Goal: Task Accomplishment & Management: Manage account settings

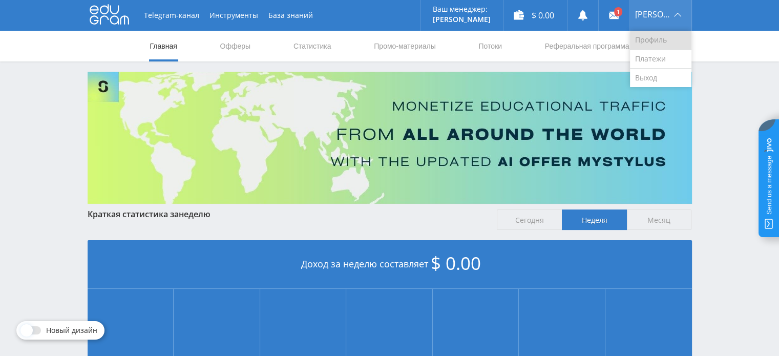
click at [645, 40] on link "Профиль" at bounding box center [660, 40] width 61 height 19
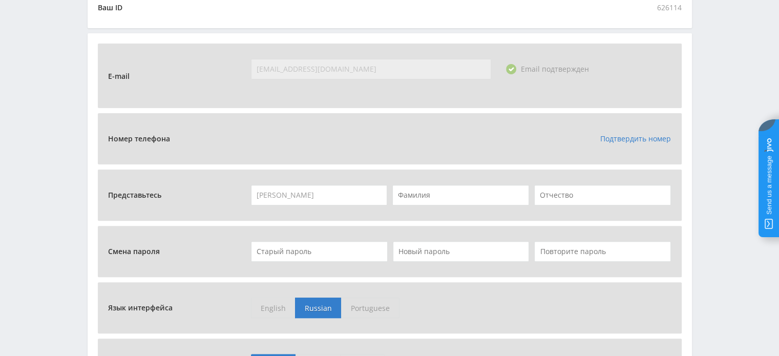
scroll to position [312, 0]
click at [642, 139] on link "Подтвердить номер" at bounding box center [635, 141] width 71 height 10
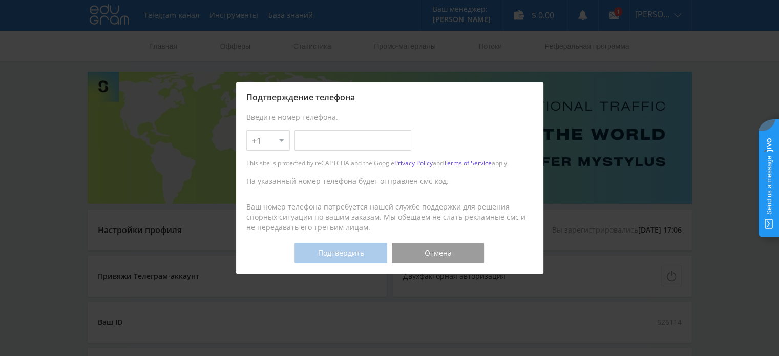
click at [283, 141] on select "+1 +7 +380 +375 +49 +972 +44 +31 +39 +43 +91 +63 +92 +254 +62 +61 +90 +33 +351 …" at bounding box center [268, 140] width 44 height 20
select select "380"
click at [246, 130] on select "+1 +7 +380 +375 +49 +972 +44 +31 +39 +43 +91 +63 +92 +254 +62 +61 +90 +33 +351 …" at bounding box center [268, 140] width 44 height 20
click at [318, 141] on input "text" at bounding box center [353, 140] width 117 height 20
type input "99-094-13-34"
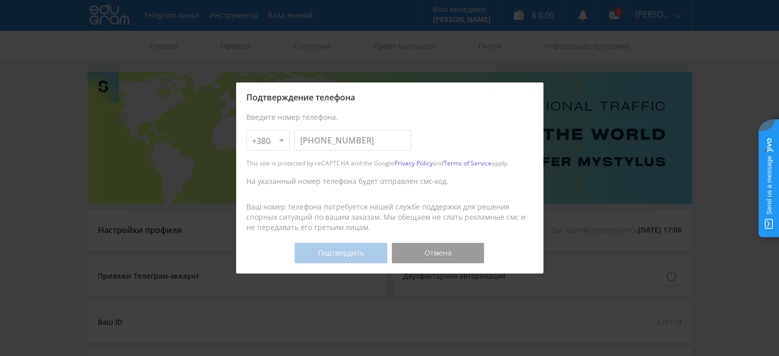
type input "OLEKSANDR"
click at [353, 252] on button "Подтвердить" at bounding box center [341, 253] width 92 height 20
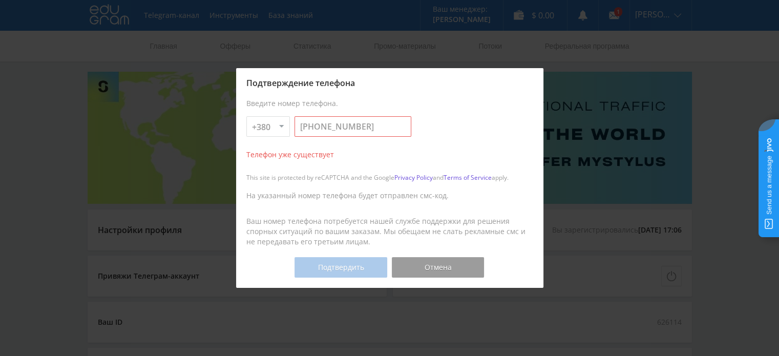
click at [342, 128] on input "99-094-13-34" at bounding box center [353, 126] width 117 height 20
click at [385, 129] on input "99-094-13-34" at bounding box center [353, 126] width 117 height 20
click at [421, 264] on button "Отмена" at bounding box center [438, 267] width 92 height 20
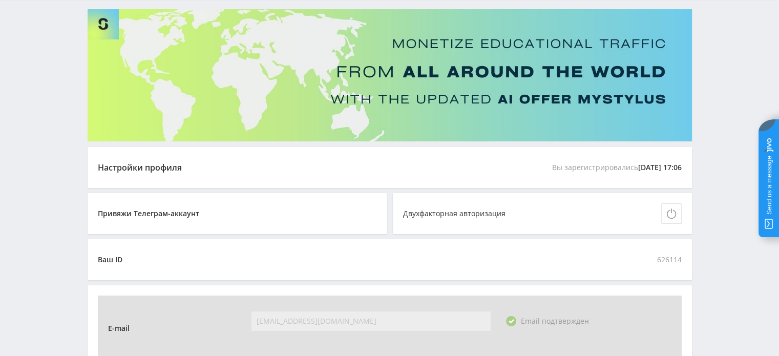
scroll to position [154, 0]
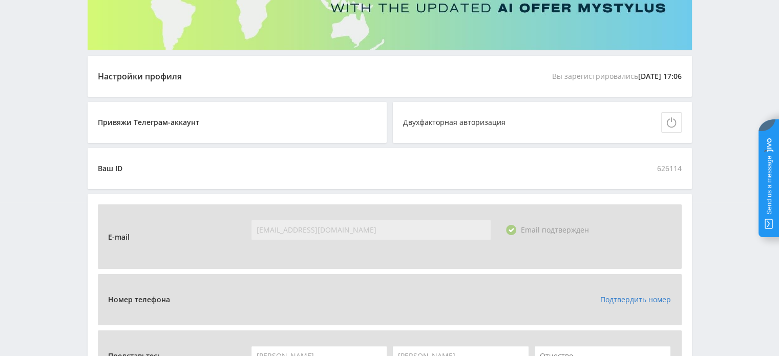
click at [629, 300] on link "Подтвердить номер" at bounding box center [635, 300] width 71 height 10
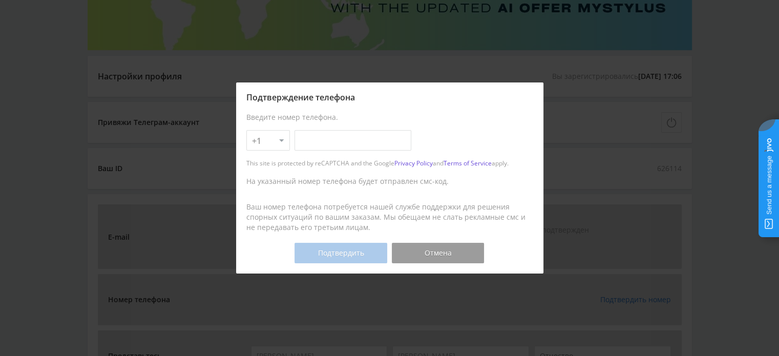
scroll to position [0, 0]
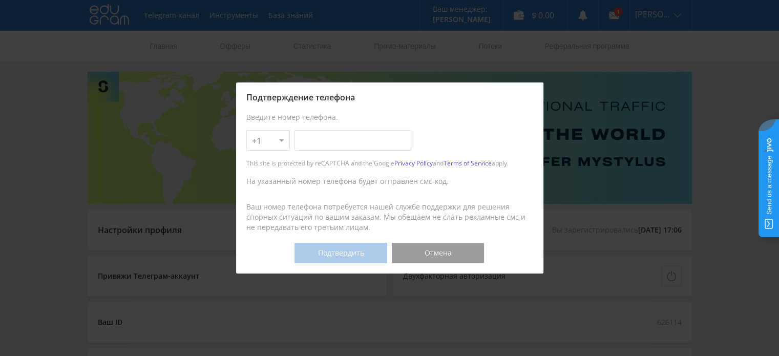
click at [286, 140] on select "+1 +7 +380 +375 +49 +972 +44 +31 +39 +43 +91 +63 +92 +254 +62 +61 +90 +33 +351 …" at bounding box center [268, 140] width 44 height 20
select select "380"
click at [246, 130] on select "+1 +7 +380 +375 +49 +972 +44 +31 +39 +43 +91 +63 +92 +254 +62 +61 +90 +33 +351 …" at bounding box center [268, 140] width 44 height 20
click at [314, 141] on input "text" at bounding box center [353, 140] width 117 height 20
click at [300, 174] on div "Подтверждение телефона Введите номер телефона. +1 +7 +380 +375 +49 +972 +44 +31…" at bounding box center [389, 177] width 307 height 191
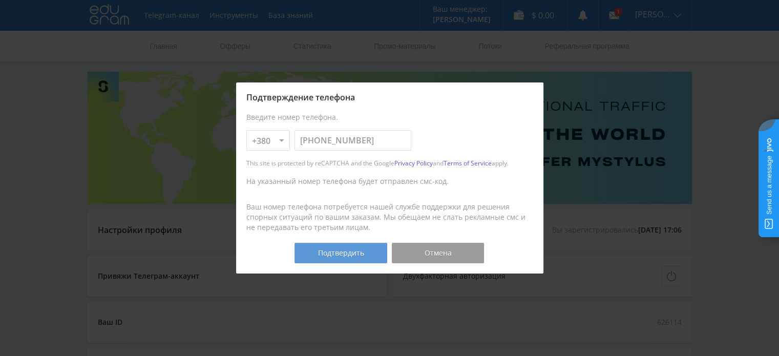
click at [338, 252] on button "Подтвердить" at bounding box center [341, 253] width 92 height 20
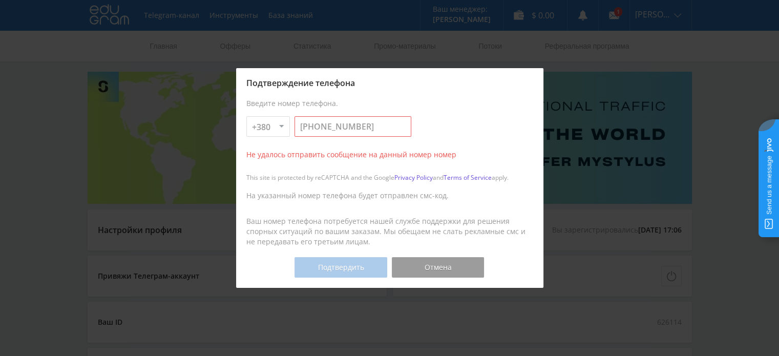
click at [308, 130] on input "96-403-70-52" at bounding box center [353, 126] width 117 height 20
click at [313, 129] on input "96-403-70-52" at bounding box center [353, 126] width 117 height 20
type input "9_-___-__-__"
type input "96-403-70-52"
click at [337, 269] on button "Подтвердить" at bounding box center [341, 267] width 92 height 20
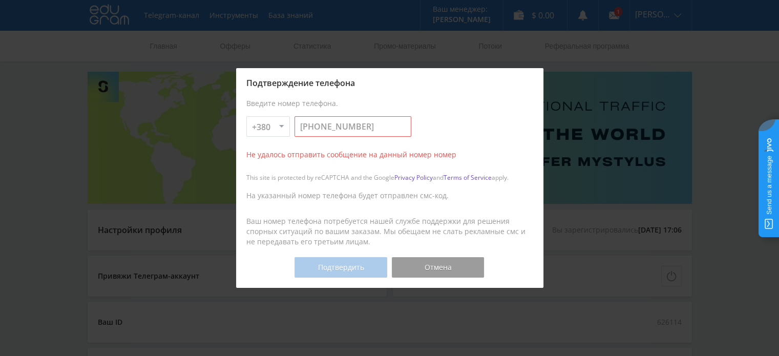
click at [360, 266] on div "Подтвердить" at bounding box center [341, 267] width 92 height 20
click at [346, 208] on div "Подтверждение телефона Введите номер телефона. +1 +7 +380 +375 +49 +972 +44 +31…" at bounding box center [389, 177] width 307 height 219
click at [407, 178] on link "Privacy Policy" at bounding box center [413, 177] width 38 height 9
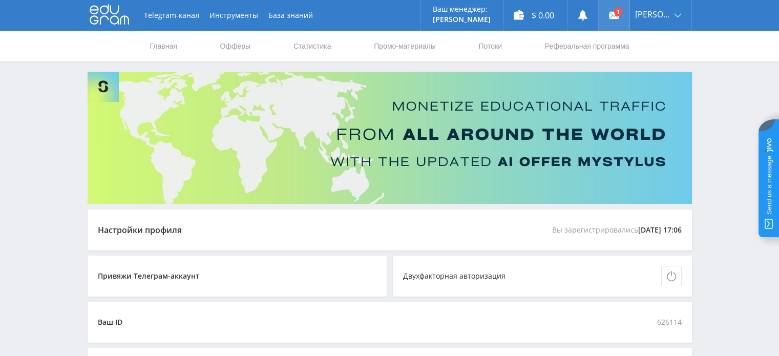
click at [610, 16] on use at bounding box center [614, 15] width 10 height 7
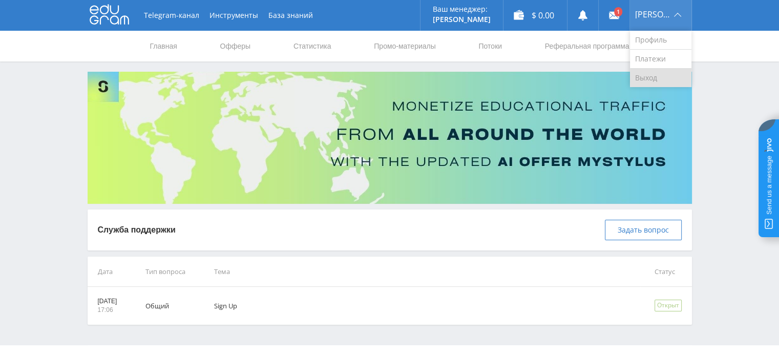
click at [655, 77] on link "Выход" at bounding box center [660, 78] width 61 height 18
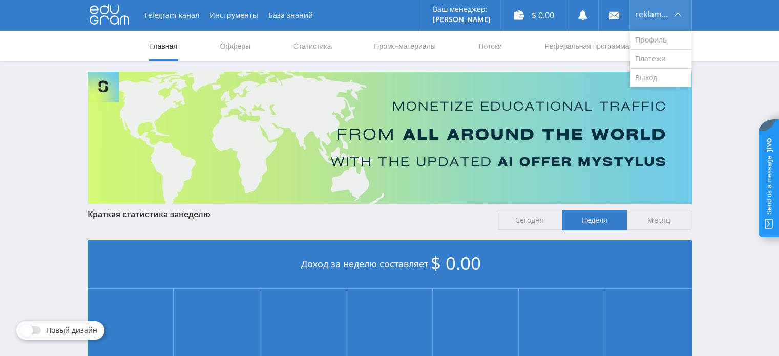
click at [662, 16] on span "reklama76" at bounding box center [653, 14] width 36 height 8
click at [653, 39] on link "Профиль" at bounding box center [660, 40] width 61 height 19
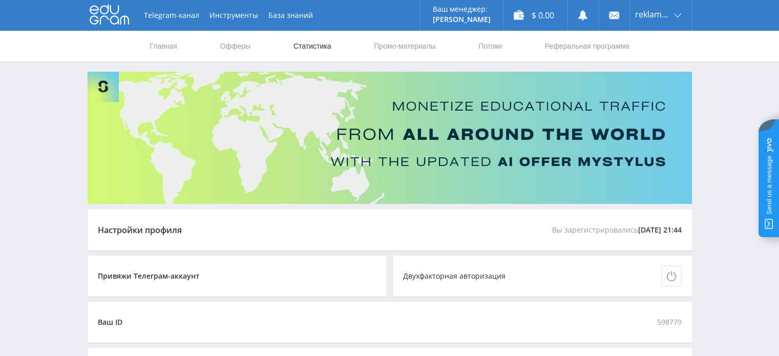
click at [307, 43] on link "Статистика" at bounding box center [313, 46] width 40 height 31
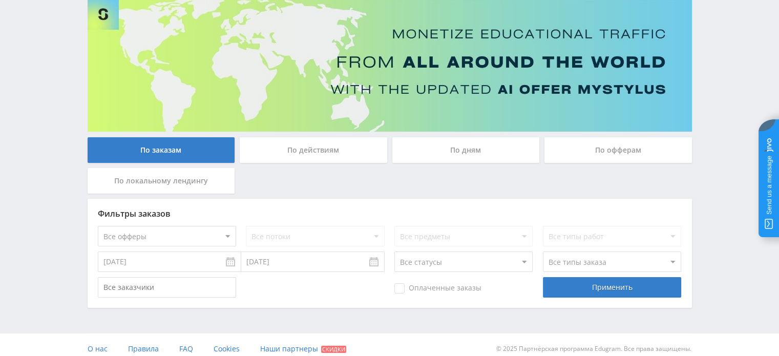
scroll to position [80, 0]
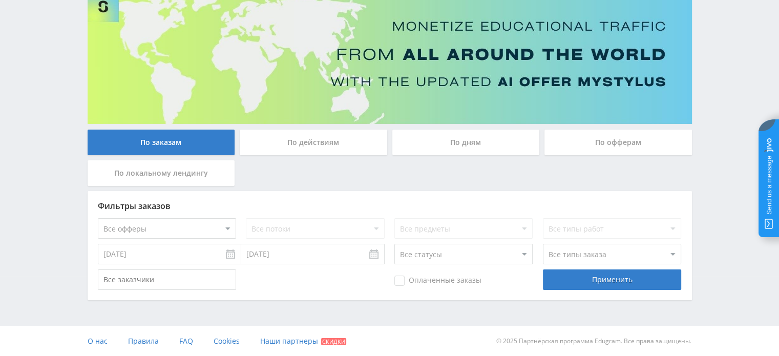
click at [227, 227] on select "Все офферы MyStylus MyStylus - Revshare Кампус AI Studybay Автор24 Studybay Bra…" at bounding box center [167, 228] width 138 height 20
click at [98, 218] on select "Все офферы MyStylus MyStylus - Revshare Кампус AI Studybay Автор24 Studybay Bra…" at bounding box center [167, 228] width 138 height 20
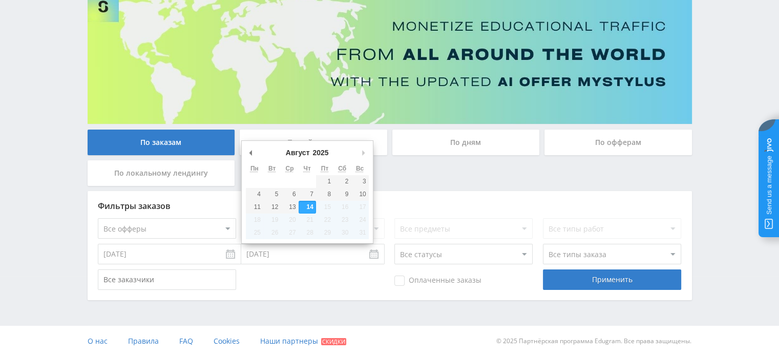
click at [375, 254] on input "14.08.2025" at bounding box center [312, 254] width 143 height 20
click at [231, 259] on input "07.08.2025" at bounding box center [169, 254] width 143 height 20
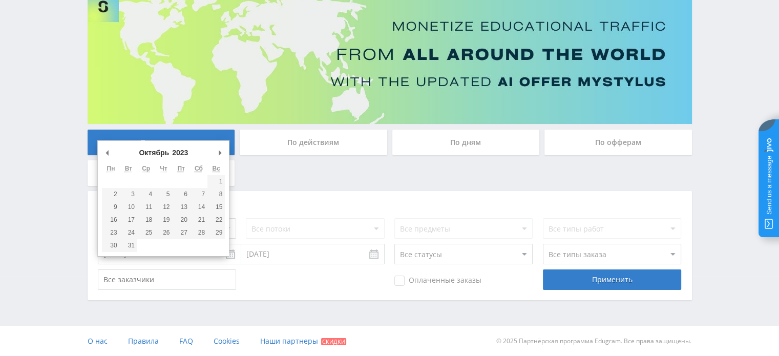
click at [278, 208] on div "Фильтры заказов" at bounding box center [390, 205] width 584 height 9
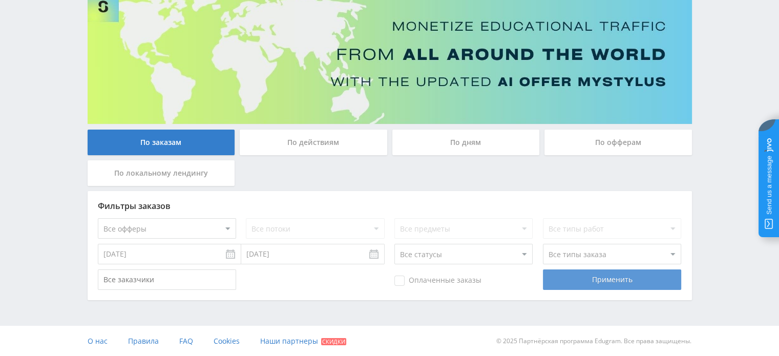
click at [569, 277] on div "Применить" at bounding box center [612, 279] width 138 height 20
click at [228, 256] on input "07.08.2025" at bounding box center [169, 254] width 143 height 20
click at [259, 198] on div "Фильтры заказов Все офферы MyStylus MyStylus - Revshare Кампус AI Studybay Авто…" at bounding box center [390, 245] width 604 height 109
click at [166, 254] on input "07.08.2025" at bounding box center [169, 254] width 143 height 20
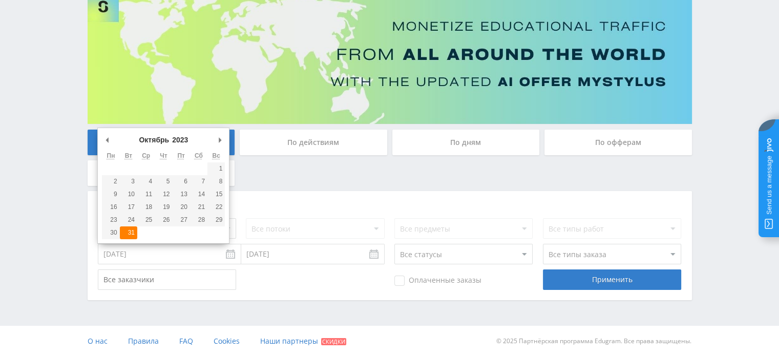
type input "31.10.2023"
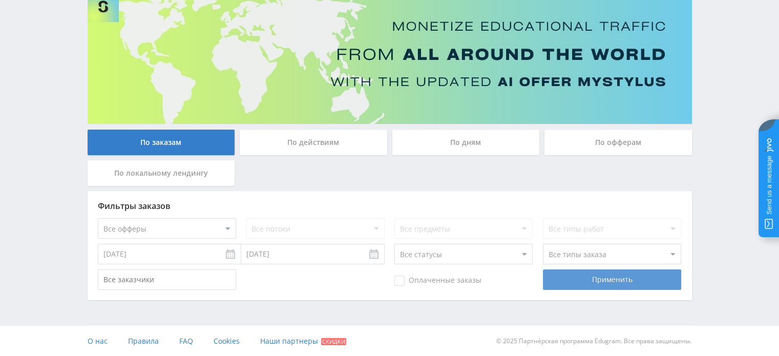
click at [580, 282] on div "Применить" at bounding box center [612, 279] width 138 height 20
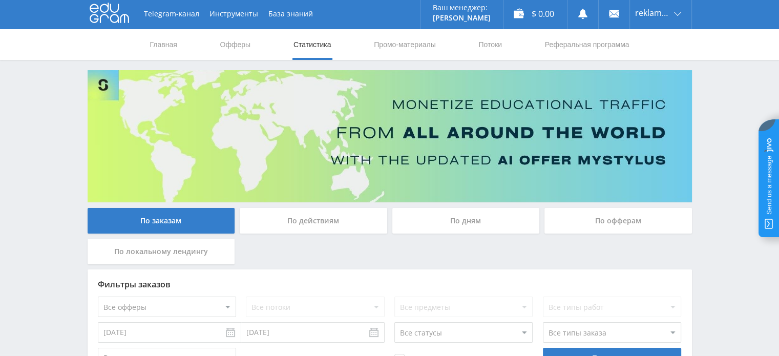
scroll to position [0, 0]
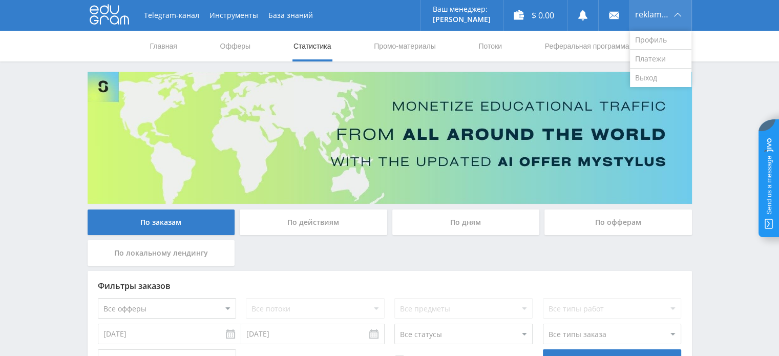
click at [662, 17] on span "reklama76" at bounding box center [653, 14] width 36 height 8
click at [652, 56] on link "Платежи" at bounding box center [660, 59] width 61 height 19
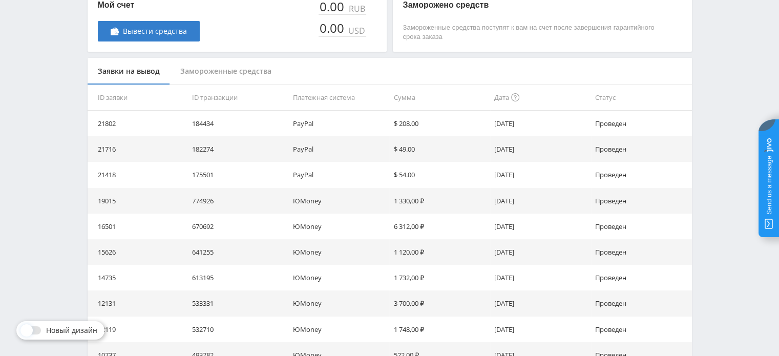
scroll to position [154, 0]
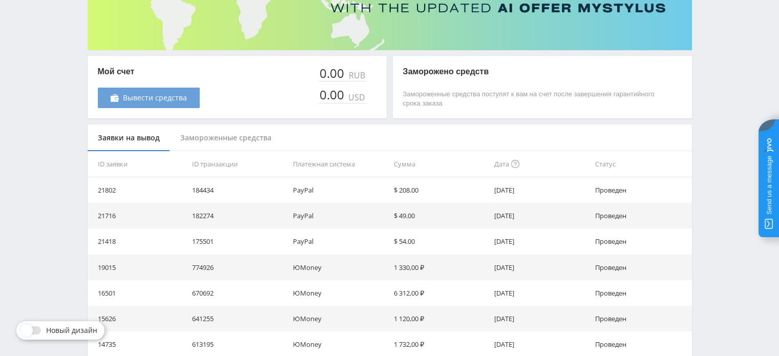
click at [186, 102] on link "Вывести средства" at bounding box center [149, 98] width 102 height 20
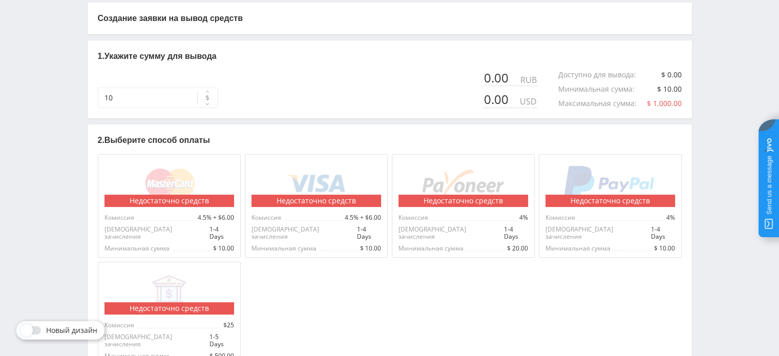
scroll to position [262, 0]
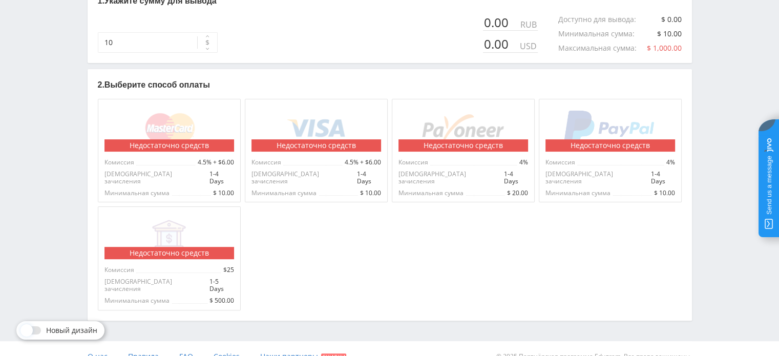
click at [605, 130] on img at bounding box center [609, 128] width 95 height 37
click at [601, 155] on div "Недостаточно средств Комиссия 4% Срок зачисления 1-4 Days Минимальная сумма $ 1…" at bounding box center [610, 150] width 143 height 103
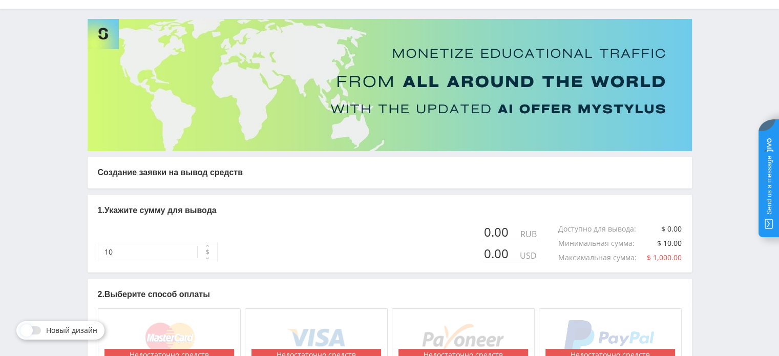
scroll to position [50, 0]
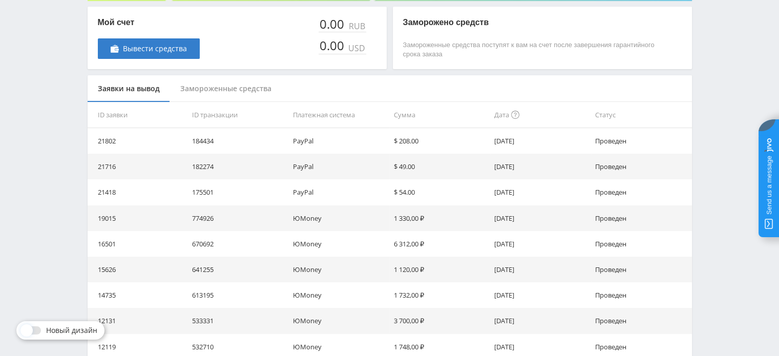
scroll to position [206, 0]
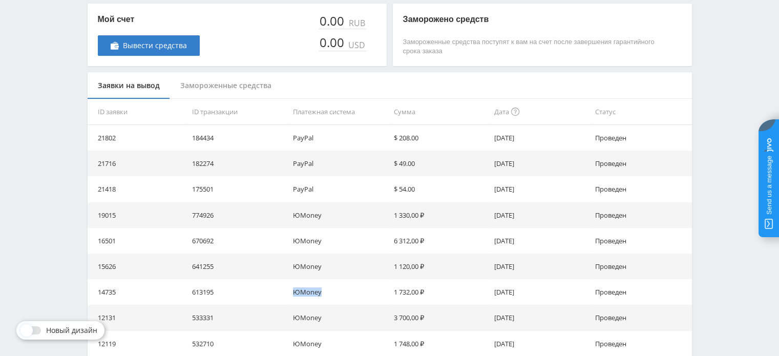
drag, startPoint x: 325, startPoint y: 293, endPoint x: 291, endPoint y: 291, distance: 33.8
click at [291, 291] on td "ЮMoney" at bounding box center [339, 292] width 101 height 26
copy td "ЮMoney"
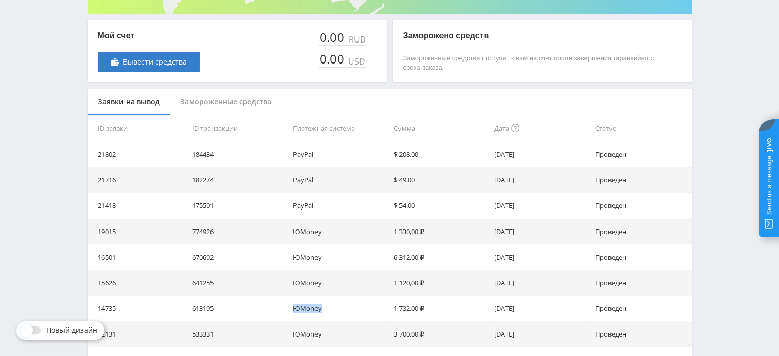
scroll to position [154, 0]
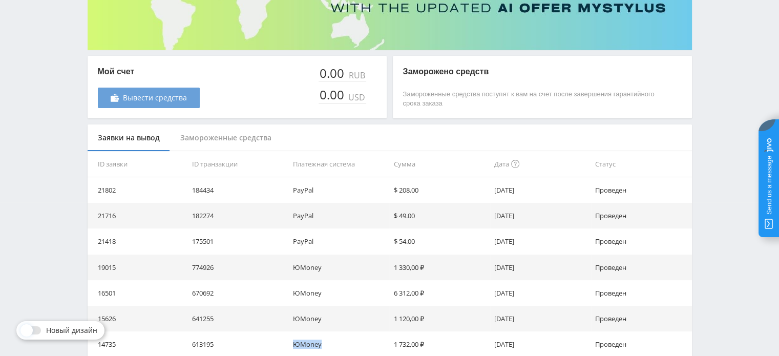
click at [179, 94] on span "Вывести средства" at bounding box center [155, 98] width 64 height 8
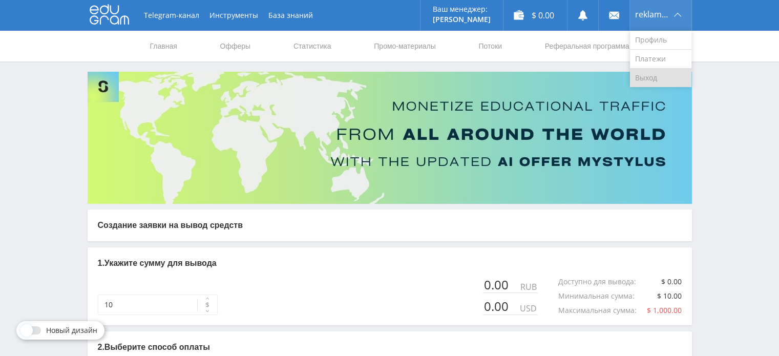
click at [650, 76] on link "Выход" at bounding box center [660, 78] width 61 height 18
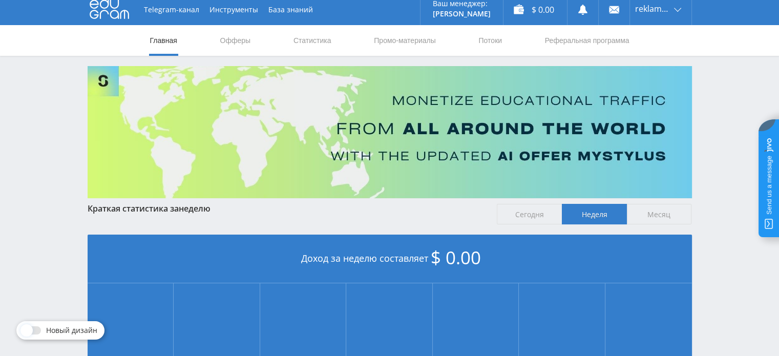
scroll to position [4, 0]
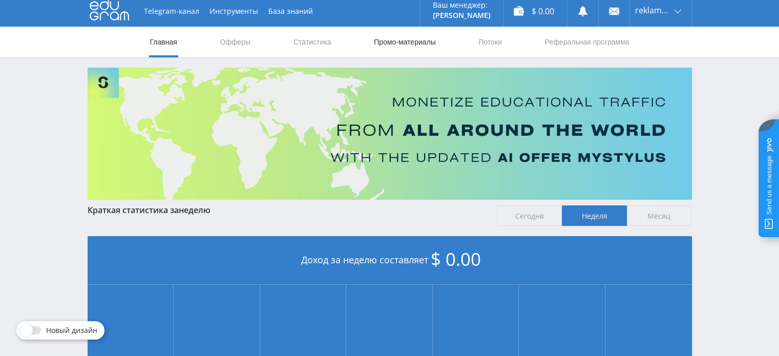
click at [410, 40] on link "Промо-материалы" at bounding box center [405, 42] width 64 height 31
select select "2"
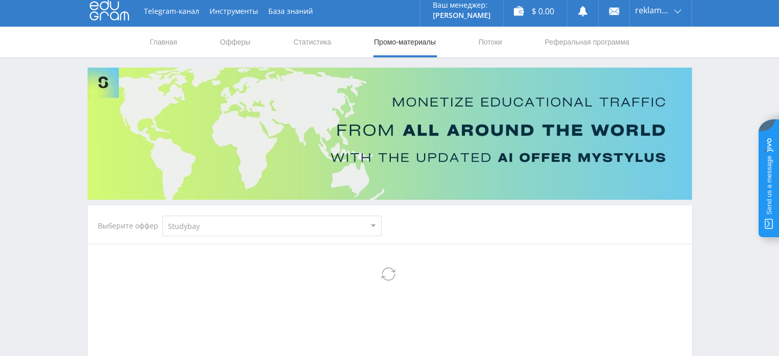
select select "2"
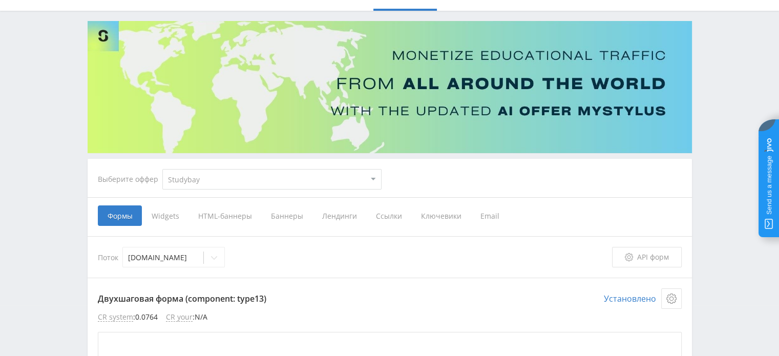
scroll to position [107, 0]
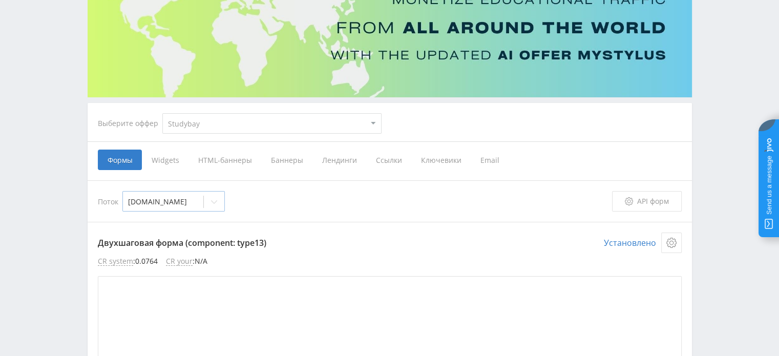
click at [214, 202] on icon at bounding box center [214, 202] width 8 height 8
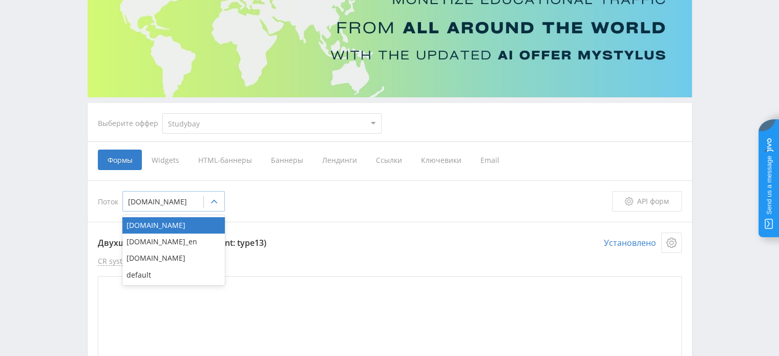
click at [214, 202] on icon at bounding box center [214, 202] width 8 height 8
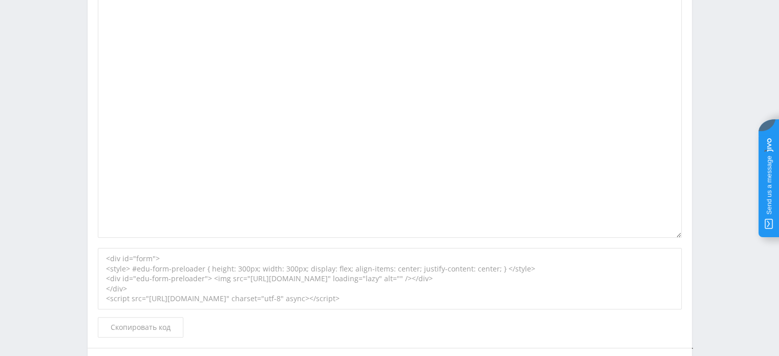
scroll to position [633, 0]
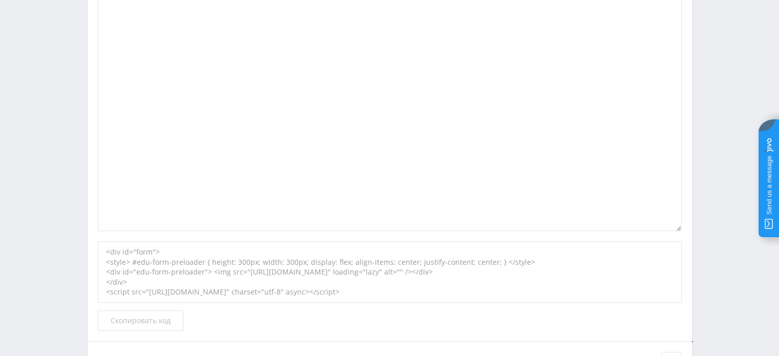
click at [158, 317] on span "Скопировать код" at bounding box center [141, 321] width 60 height 8
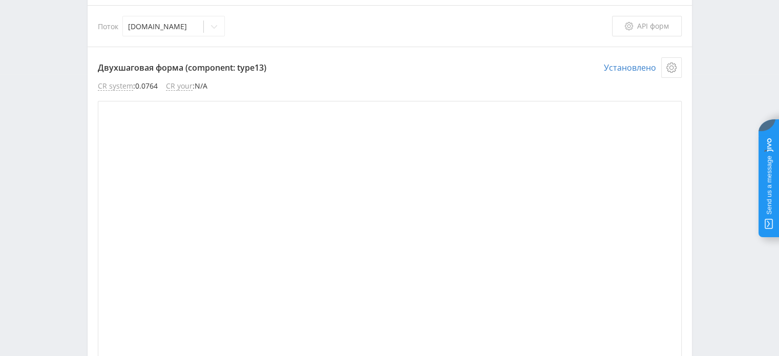
scroll to position [237, 0]
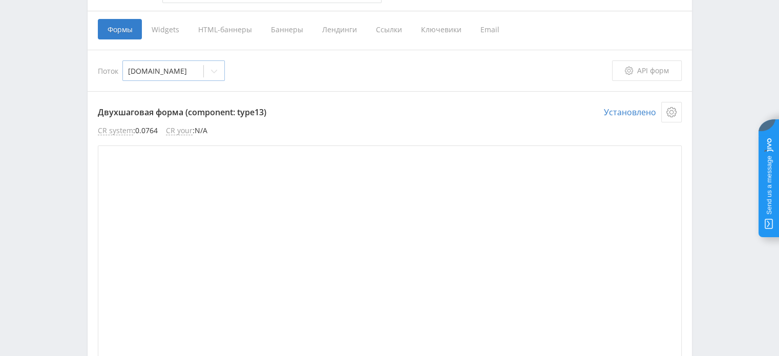
click at [216, 74] on icon at bounding box center [214, 71] width 8 height 8
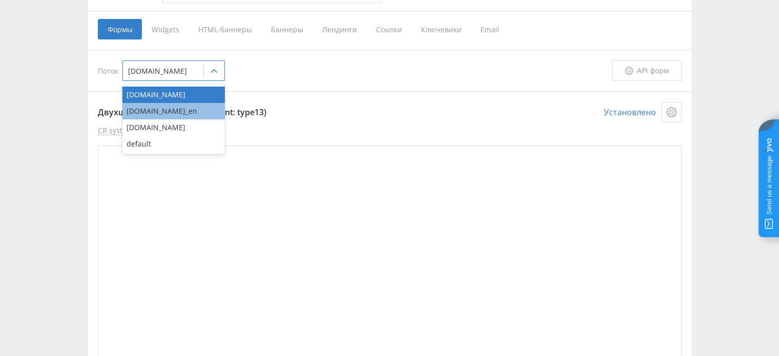
click at [182, 109] on div "studik.dp.ua_en" at bounding box center [173, 111] width 102 height 16
type textarea "<div id="form"> <style> #edu-form-preloader { height: 300px; width: 300px; disp…"
type textarea "<div id="form"> </div> <link rel="stylesheet" href="https://eduforms.org/assets…"
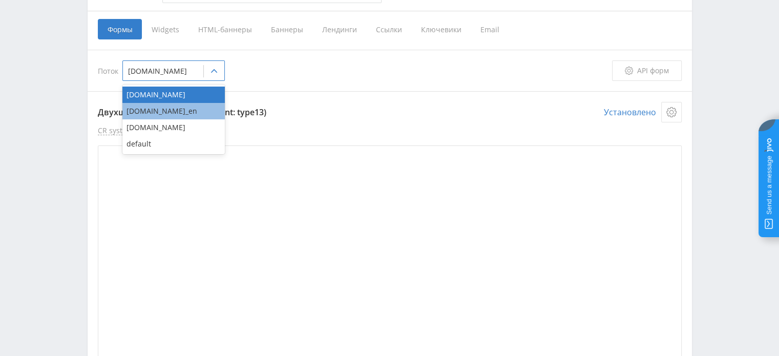
type textarea "<div id="form"> </div> <link rel="stylesheet" href="https://eduforms.org/assets…"
type textarea "<div id="form"> <style> #edu-form-preloader { height: 300px; width: 300px; disp…"
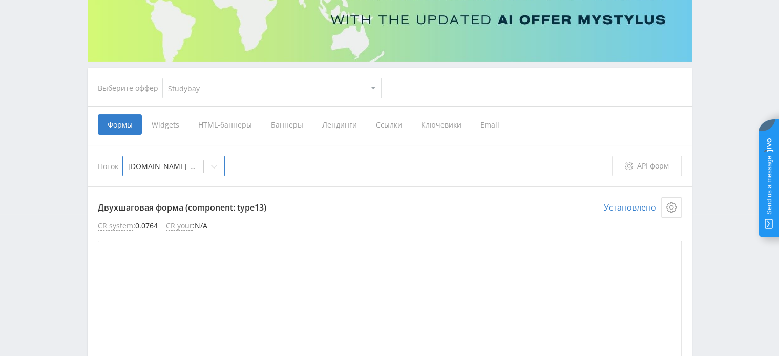
scroll to position [151, 0]
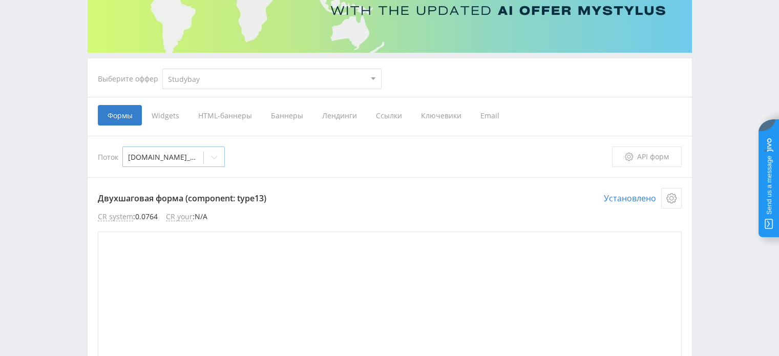
click at [217, 155] on icon at bounding box center [214, 157] width 8 height 8
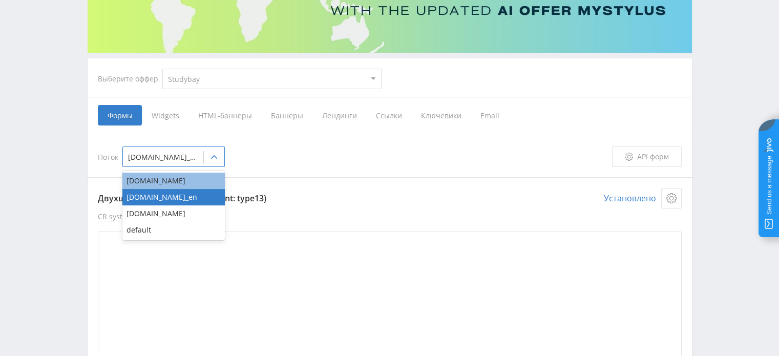
click at [193, 181] on div "[DOMAIN_NAME]" at bounding box center [173, 181] width 102 height 16
type textarea "<div id="form"> <style> #edu-form-preloader { height: 300px; width: 300px; disp…"
type textarea "<div id="form"> </div> <link rel="stylesheet" href="[URL][DOMAIN_NAME]"/> <scri…"
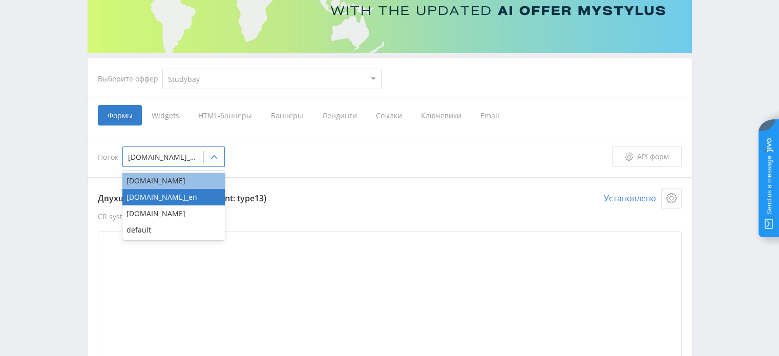
type textarea "<div id="form"> </div> <link rel="stylesheet" href="[URL][DOMAIN_NAME]"/> <scri…"
type textarea "<div id="form"> <style> #edu-form-preloader { height: 300px; width: 300px; disp…"
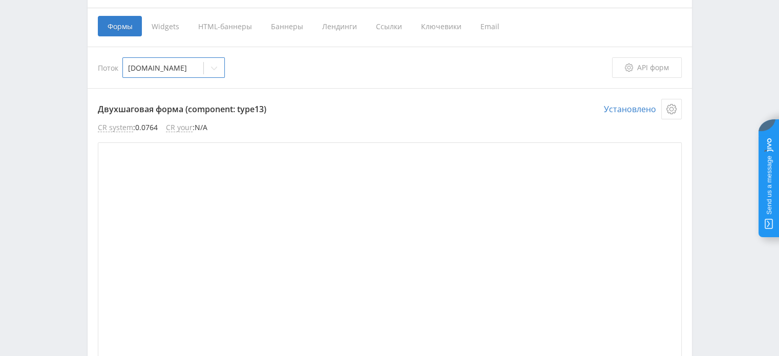
scroll to position [232, 0]
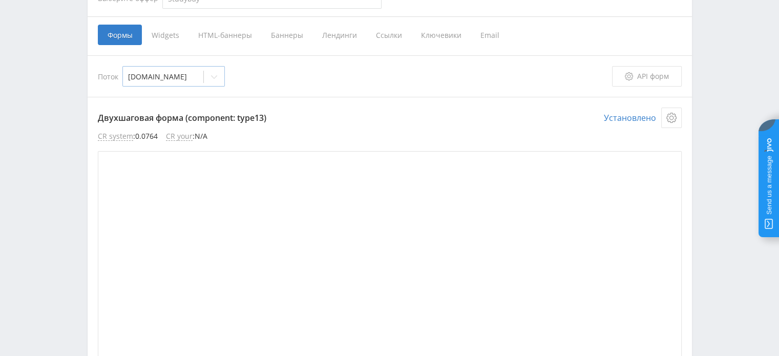
click at [213, 77] on icon at bounding box center [214, 77] width 8 height 8
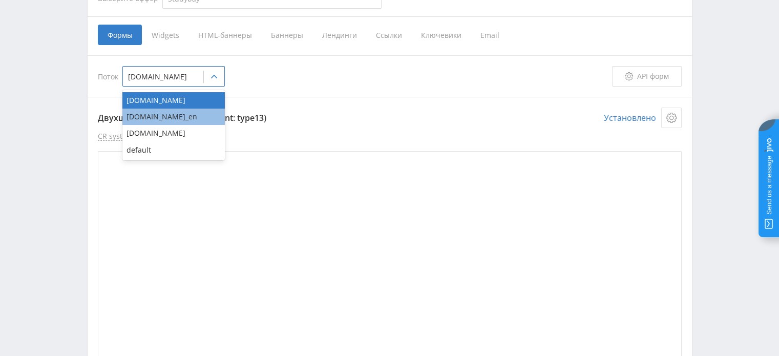
click at [177, 119] on div "studik.dp.ua_en" at bounding box center [173, 117] width 102 height 16
type textarea "<div id="form"> <style> #edu-form-preloader { height: 300px; width: 300px; disp…"
type textarea "<div id="form"> </div> <link rel="stylesheet" href="https://eduforms.org/assets…"
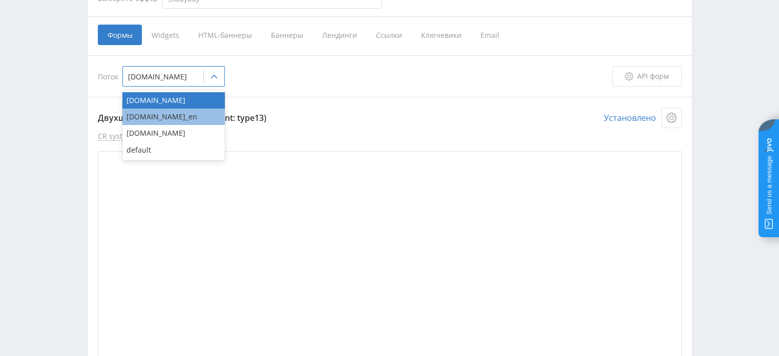
type textarea "<div id="form"> </div> <link rel="stylesheet" href="https://eduforms.org/assets…"
type textarea "<div id="form"> <style> #edu-form-preloader { height: 300px; width: 300px; disp…"
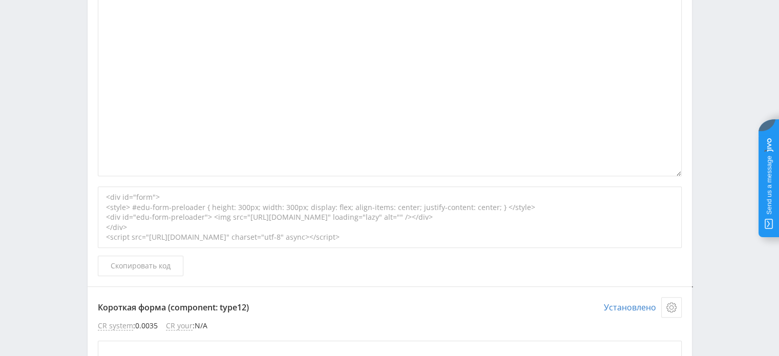
scroll to position [693, 0]
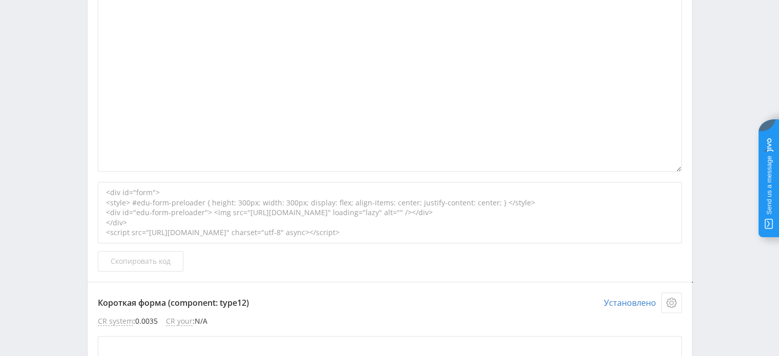
click at [154, 261] on span "Скопировать код" at bounding box center [141, 261] width 60 height 8
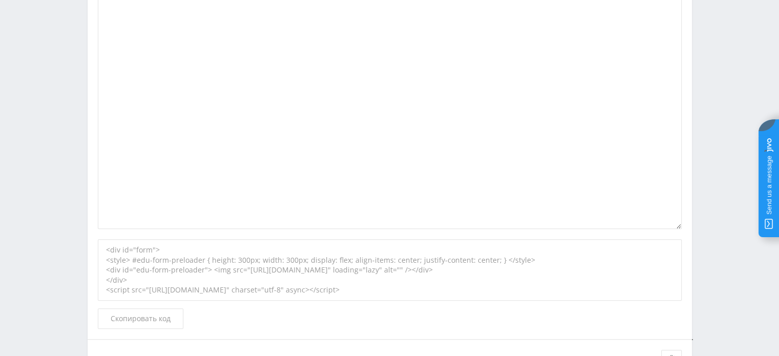
scroll to position [631, 0]
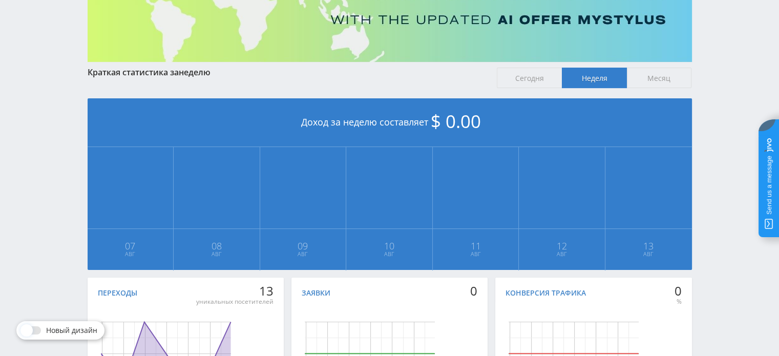
scroll to position [139, 0]
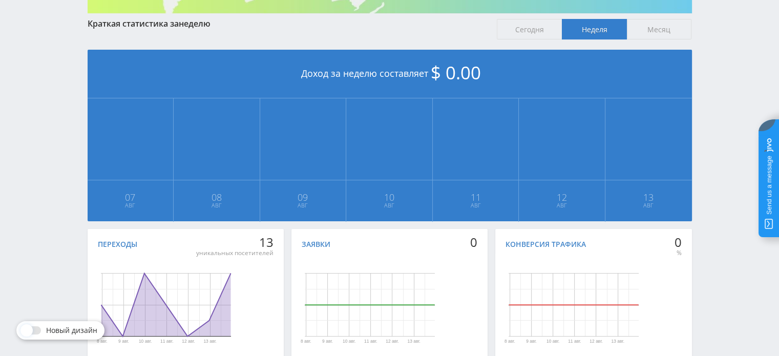
click at [660, 32] on span "Месяц" at bounding box center [659, 29] width 65 height 20
click at [0, 0] on input "Месяц" at bounding box center [0, 0] width 0 height 0
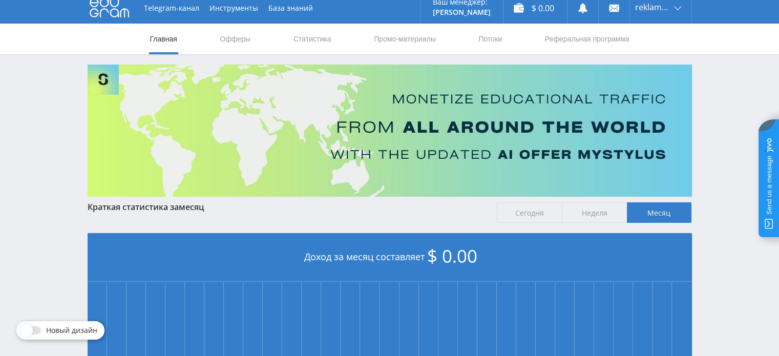
scroll to position [0, 0]
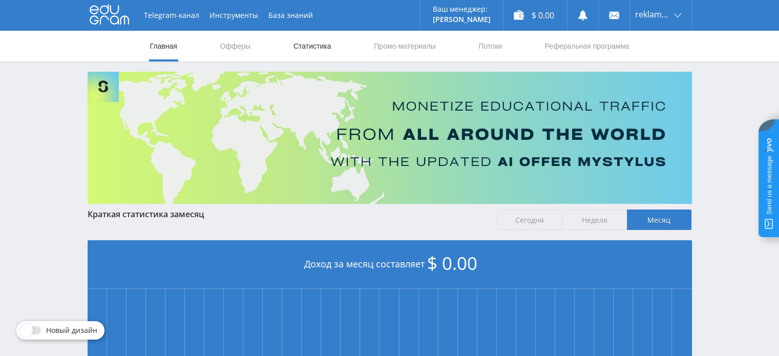
click at [317, 43] on link "Статистика" at bounding box center [313, 46] width 40 height 31
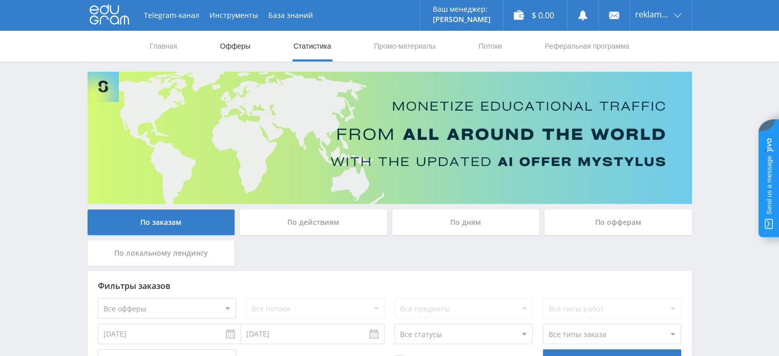
click at [234, 47] on link "Офферы" at bounding box center [235, 46] width 33 height 31
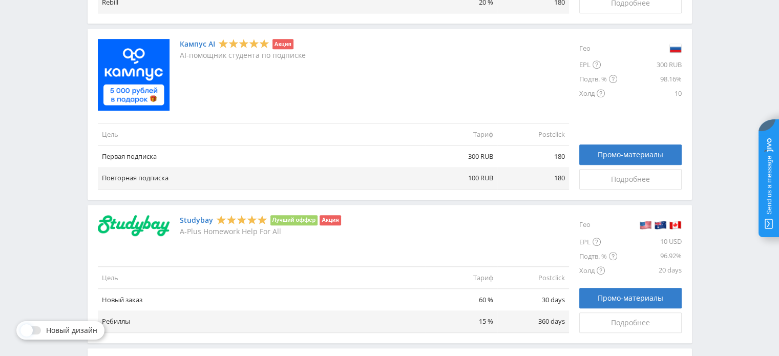
scroll to position [645, 0]
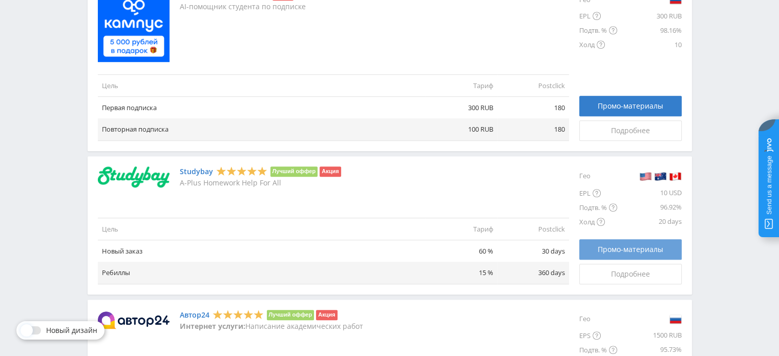
click at [635, 248] on span "Промо-материалы" at bounding box center [631, 249] width 66 height 8
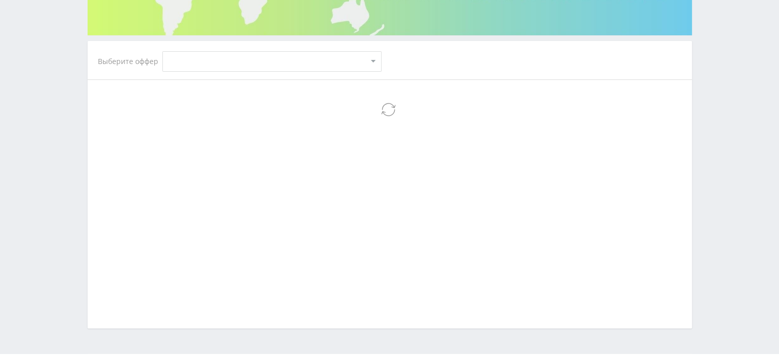
scroll to position [172, 0]
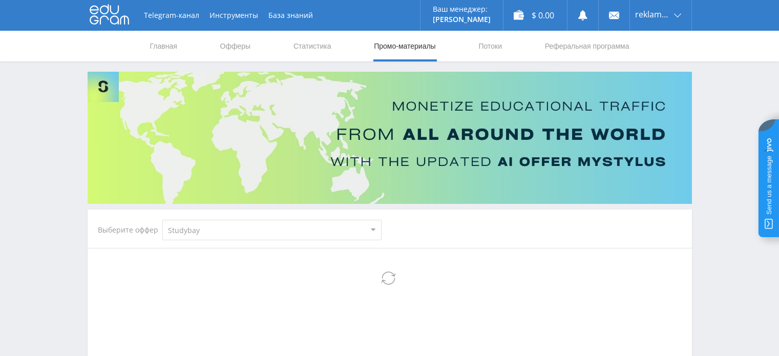
select select "2"
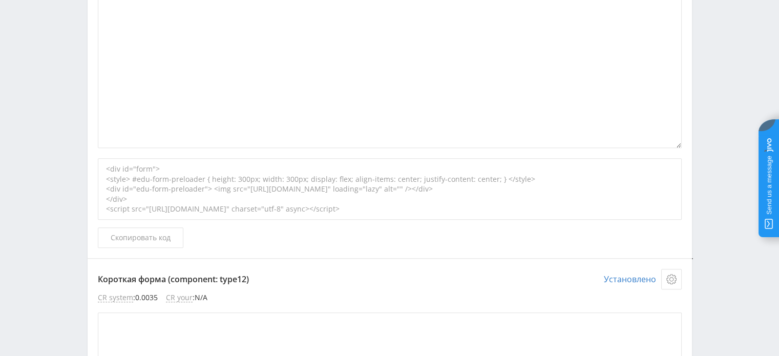
scroll to position [717, 0]
